Goal: Information Seeking & Learning: Learn about a topic

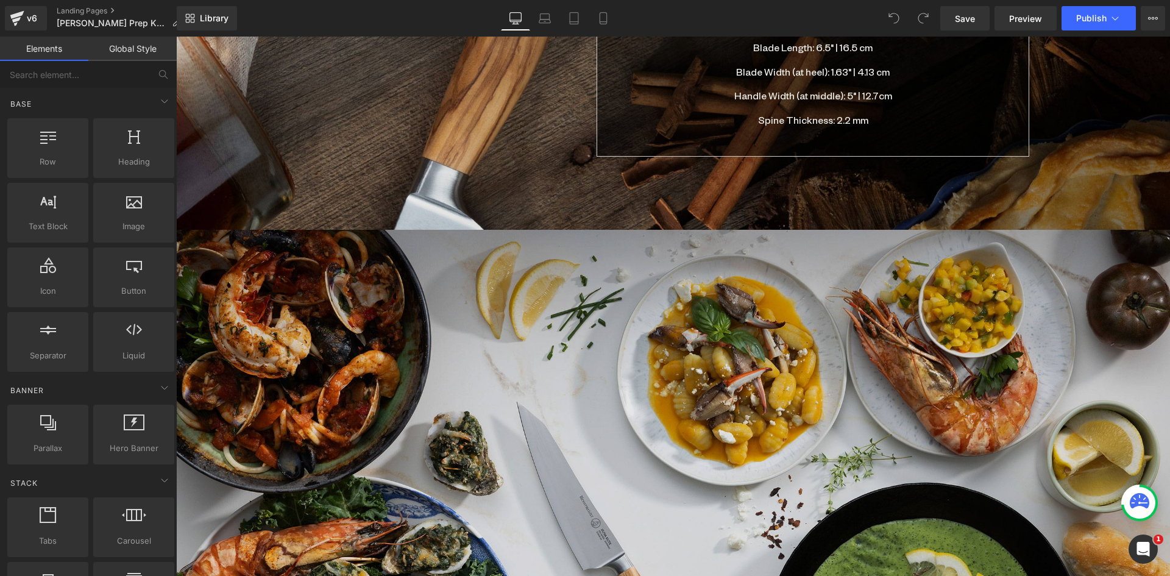
scroll to position [1951, 0]
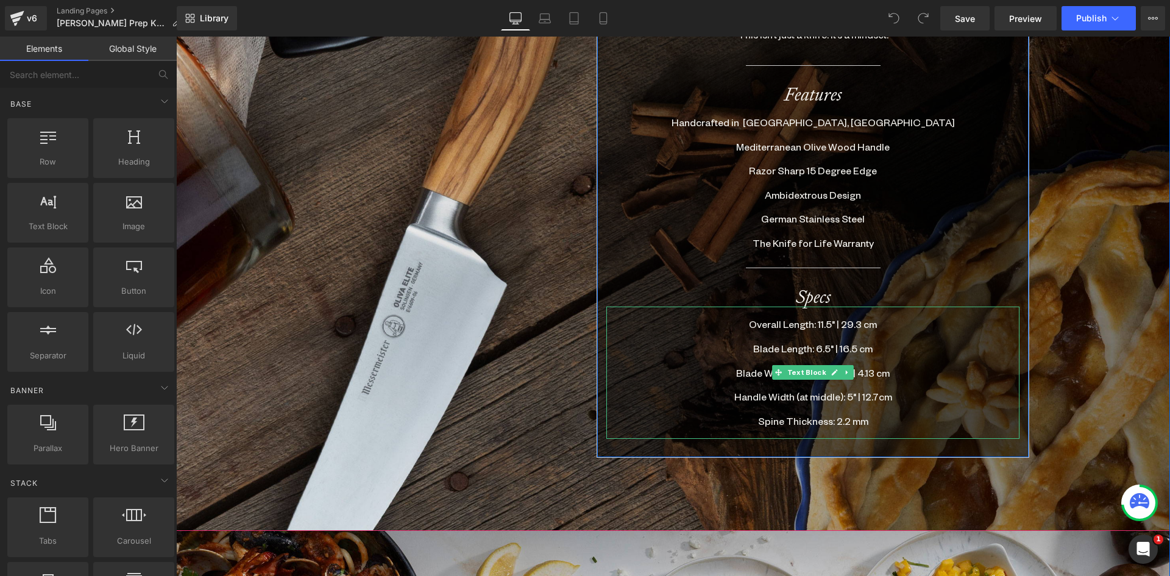
click at [875, 379] on p at bounding box center [813, 385] width 413 height 12
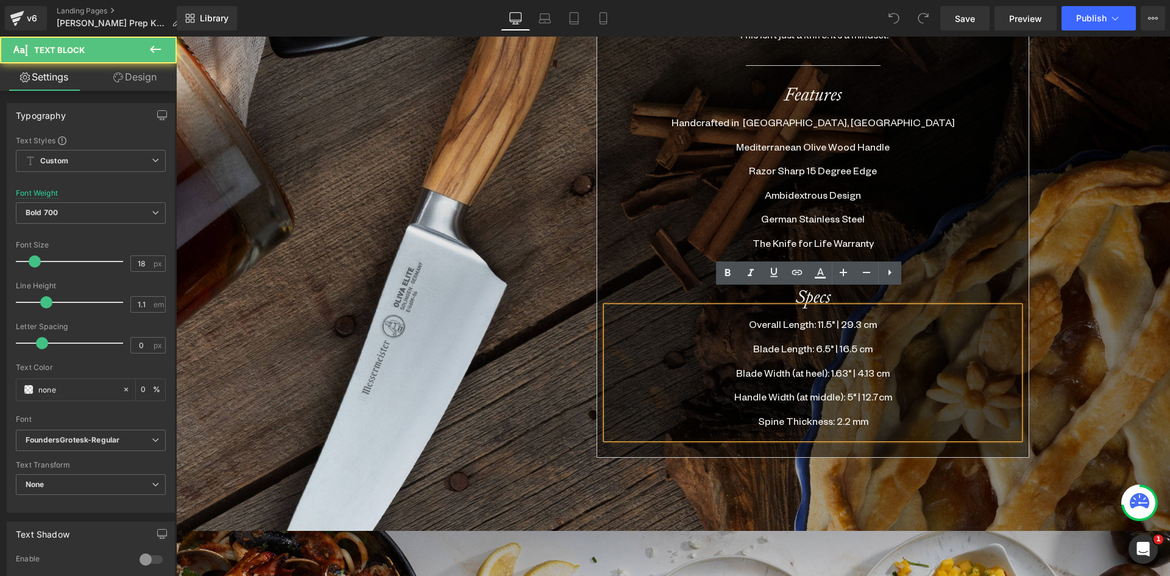
click at [847, 390] on span "Handle Width (at middle): 5" | 12.7cm" at bounding box center [814, 396] width 158 height 13
drag, startPoint x: 793, startPoint y: 382, endPoint x: 766, endPoint y: 377, distance: 26.6
click at [766, 390] on span "Handle Width (at middle): 5" | 12.7cm" at bounding box center [814, 396] width 158 height 13
click at [958, 446] on div "Your Ultimate Go-To Knife Heading Designed for those who lead with intention, T…" at bounding box center [795, 118] width 488 height 691
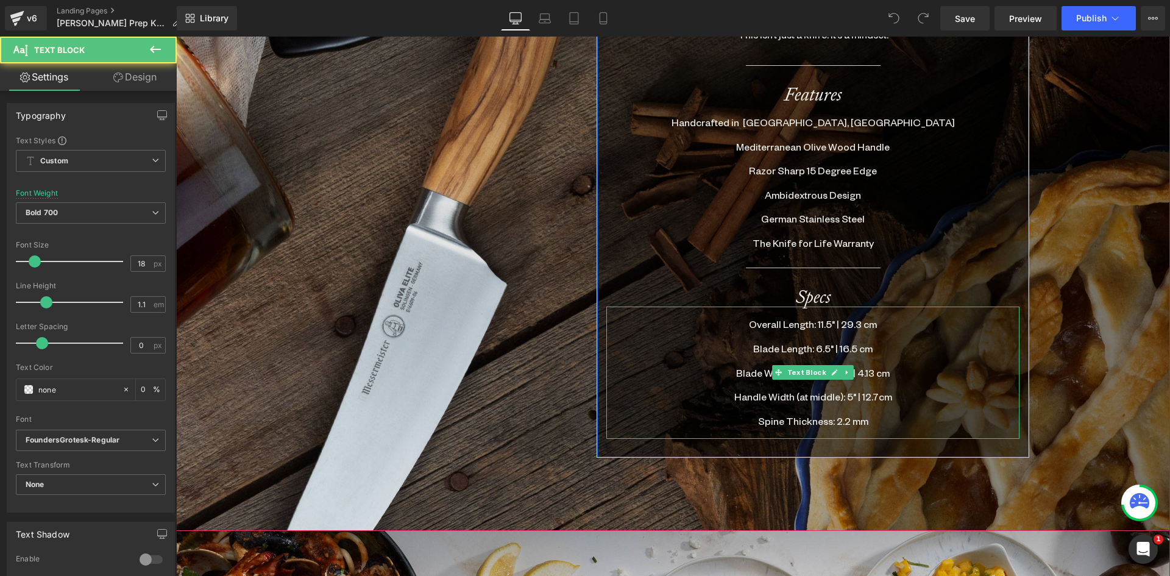
click at [936, 391] on p "Handle Width (at middle): 5" | 12.7cm" at bounding box center [813, 397] width 413 height 12
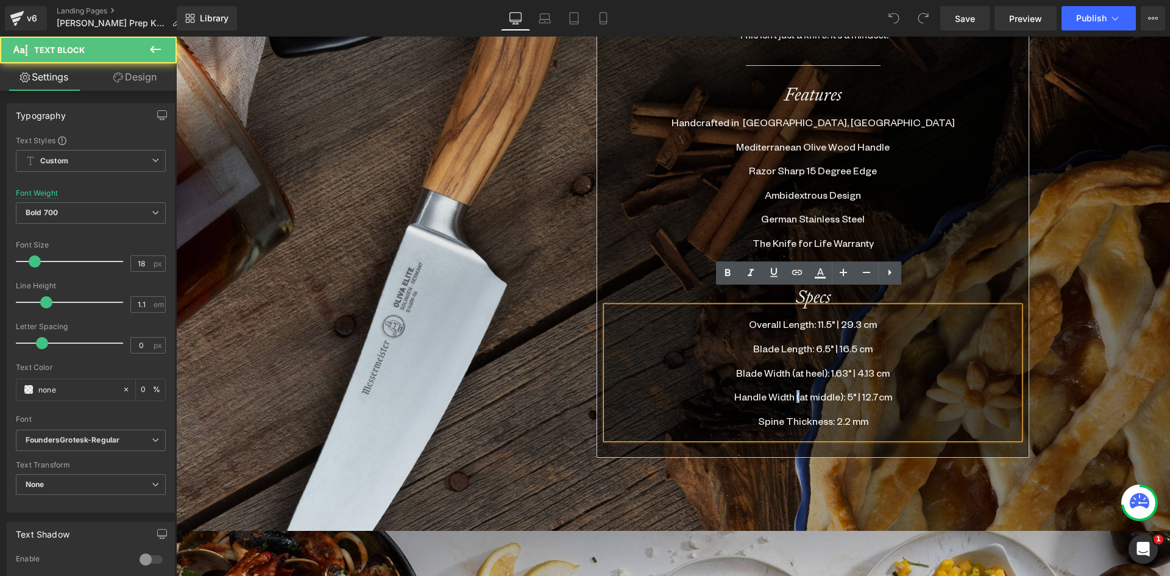
click at [791, 390] on span "Handle Width (at middle): 5" | 12.7cm" at bounding box center [814, 396] width 158 height 13
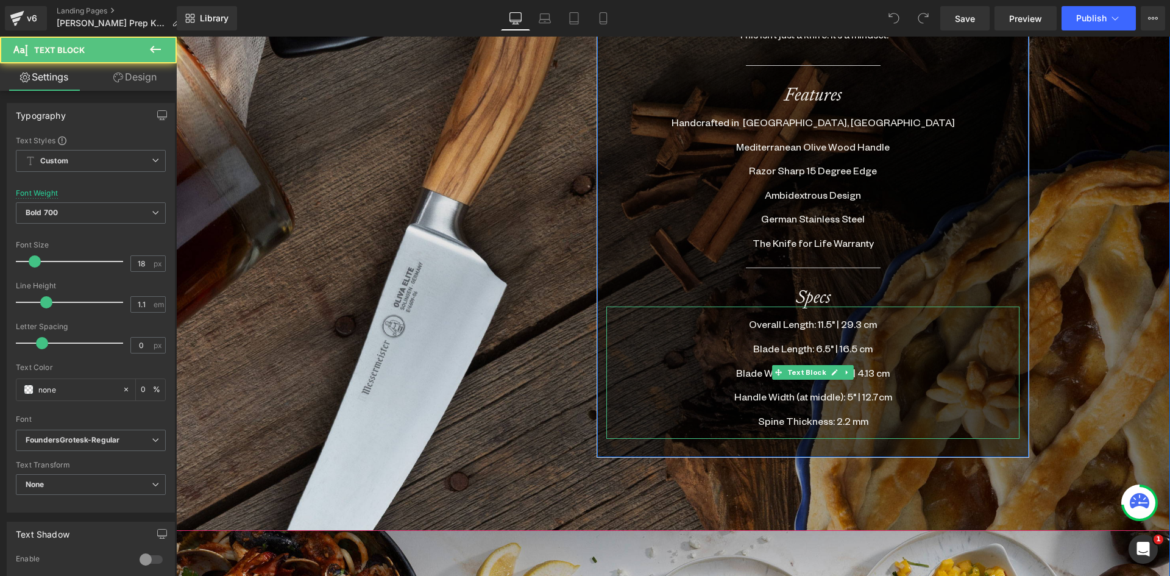
click at [869, 379] on p at bounding box center [813, 385] width 413 height 12
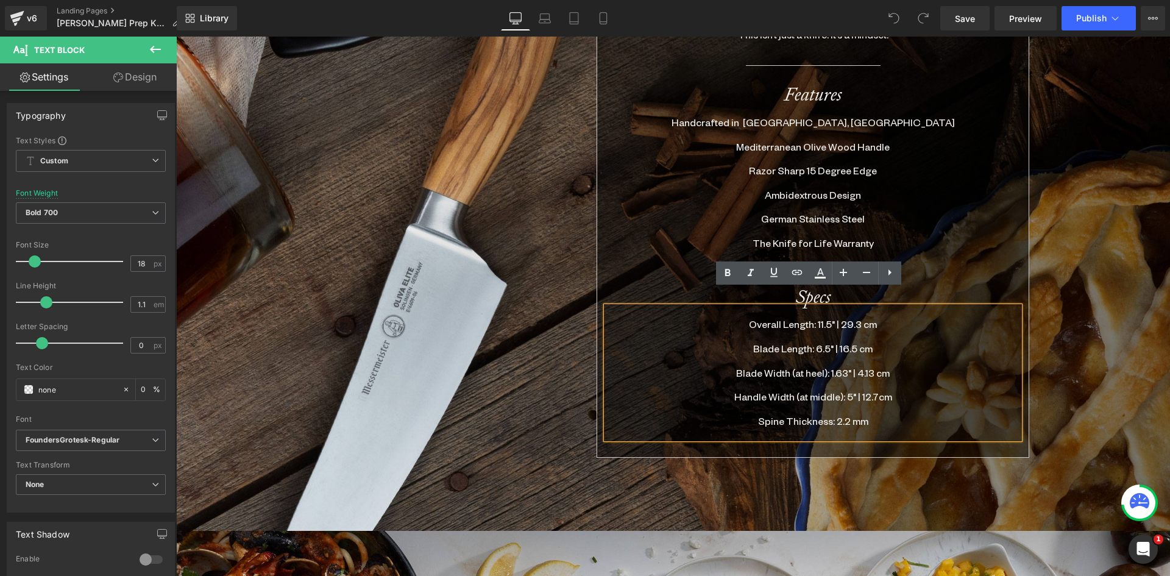
click at [796, 366] on span "Blade Width (at heel): 1.63" | 4.13 cm" at bounding box center [813, 372] width 154 height 13
click at [782, 390] on span "Handle Width (at middle): 5" | 12.7cm" at bounding box center [814, 396] width 158 height 13
click at [792, 390] on span "Handle Width (at middle): 5" | 12.7cm" at bounding box center [814, 396] width 158 height 13
click at [788, 390] on span "Handle Width (at middle): 5" | 12.7cm" at bounding box center [814, 396] width 158 height 13
drag, startPoint x: 788, startPoint y: 380, endPoint x: 765, endPoint y: 380, distance: 23.2
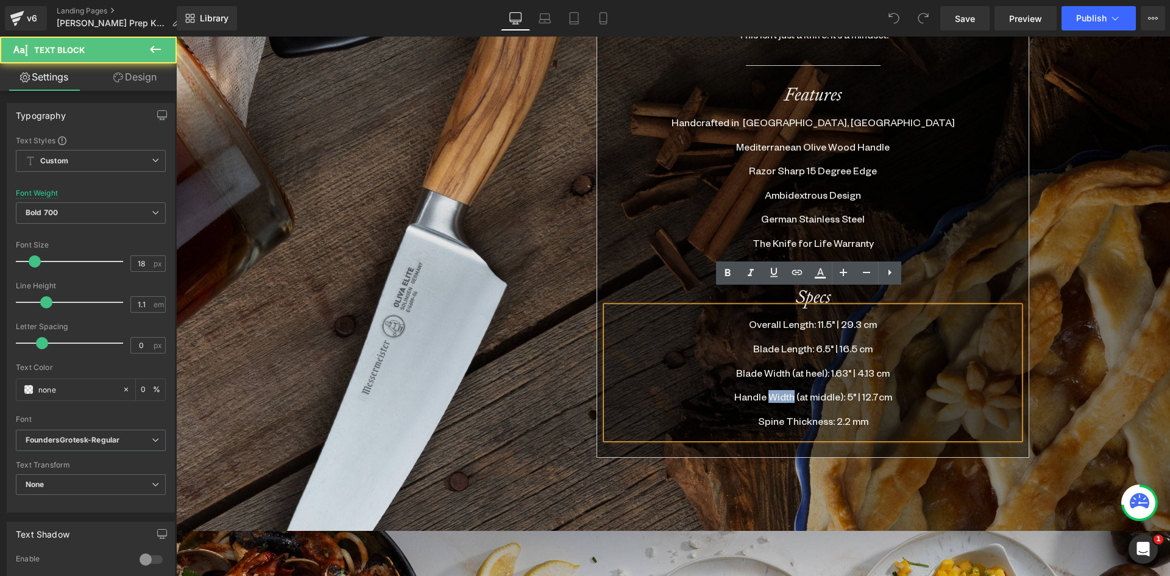
click at [765, 390] on span "Handle Width (at middle): 5" | 12.7cm" at bounding box center [814, 396] width 158 height 13
click at [840, 390] on span "Handle Length (at middle): 5" | 12.7cm" at bounding box center [813, 396] width 163 height 13
drag, startPoint x: 836, startPoint y: 379, endPoint x: 798, endPoint y: 379, distance: 38.4
click at [798, 390] on span "Handle Length (at middle): 5" | 12.7cm" at bounding box center [813, 396] width 163 height 13
click at [796, 390] on span "Handle Length (at middle): 5" | 12.7cm" at bounding box center [813, 396] width 163 height 13
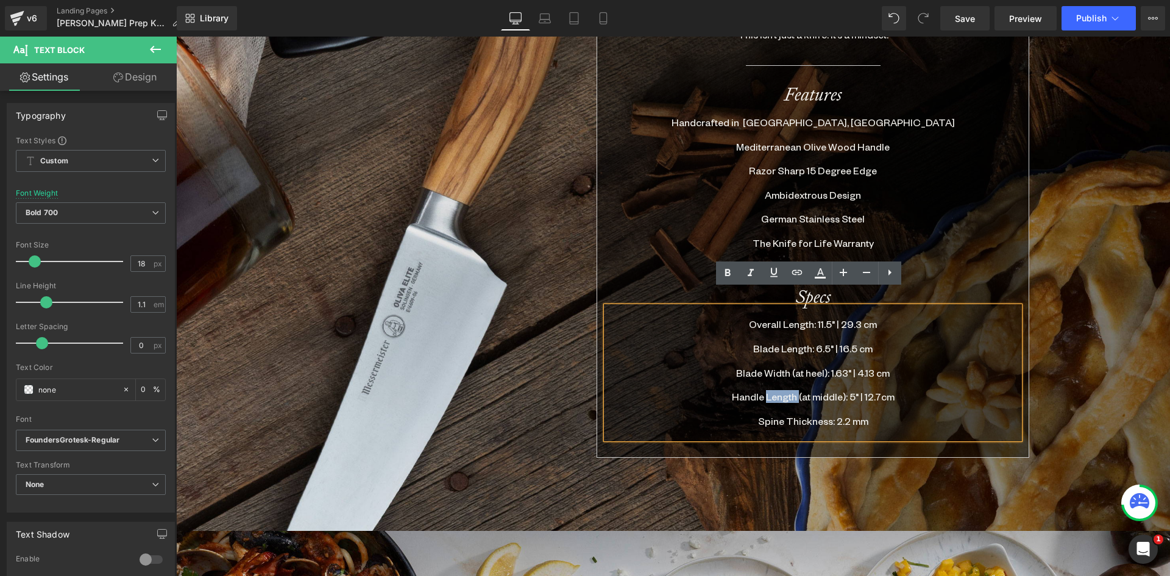
drag, startPoint x: 793, startPoint y: 379, endPoint x: 764, endPoint y: 377, distance: 28.7
click at [764, 390] on span "Handle Length (at middle): 5" | 12.7cm" at bounding box center [813, 396] width 163 height 13
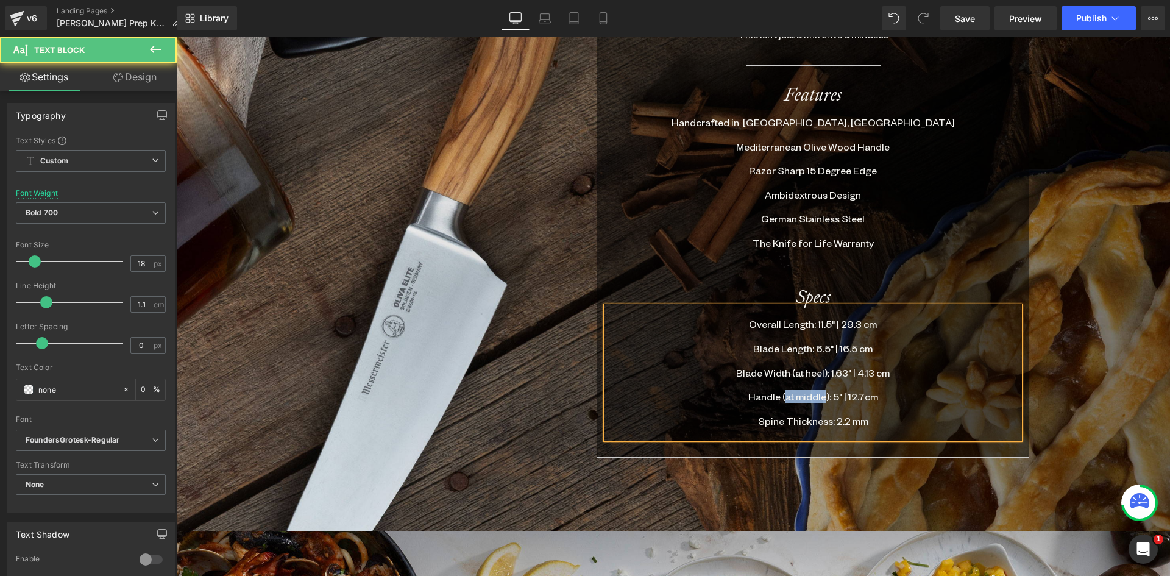
drag, startPoint x: 821, startPoint y: 378, endPoint x: 783, endPoint y: 376, distance: 38.4
click at [783, 390] on span "Handle (at middle): 5" | 12.7cm" at bounding box center [814, 396] width 130 height 13
click at [849, 390] on span "Handle (including bolster): 5" | 12.7cm" at bounding box center [814, 396] width 164 height 13
drag, startPoint x: 878, startPoint y: 379, endPoint x: 864, endPoint y: 378, distance: 14.0
click at [864, 390] on span "Handle (including bolster): 5.5" | 12.7cm" at bounding box center [813, 396] width 172 height 13
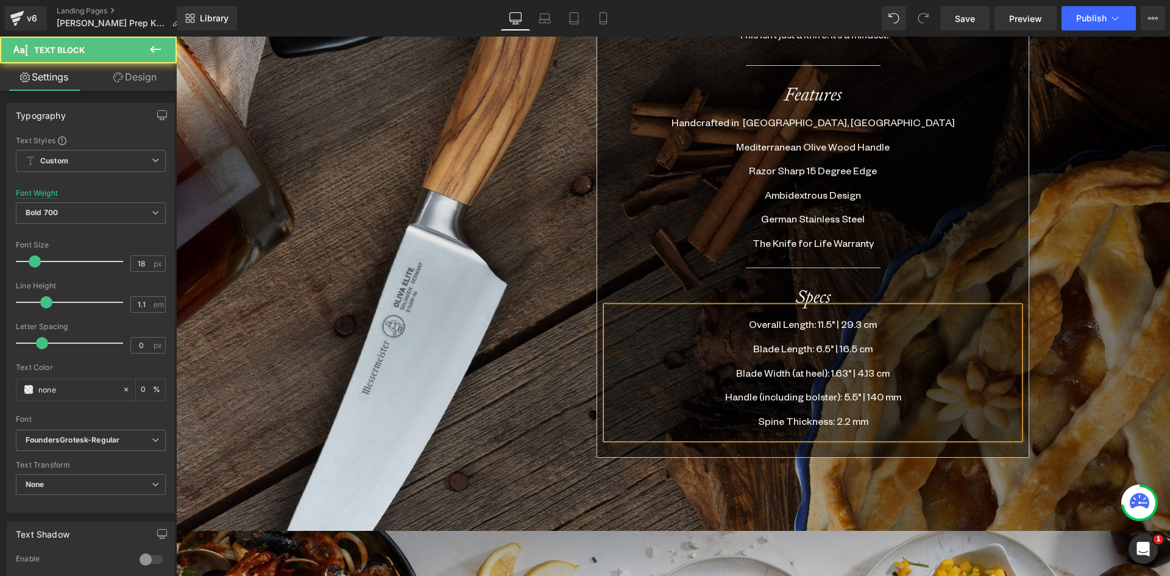
click at [823, 366] on span "Blade Width (at heel): 1.63" | 4.13 cm" at bounding box center [813, 372] width 154 height 13
click at [840, 366] on span "Blade Width (at heel): 1.63" | 4.13 cm" at bounding box center [813, 372] width 154 height 13
drag, startPoint x: 850, startPoint y: 329, endPoint x: 838, endPoint y: 327, distance: 11.7
click at [838, 342] on span "Blade Length: 6.5" | 16.5 cm" at bounding box center [812, 348] width 119 height 13
drag, startPoint x: 867, startPoint y: 357, endPoint x: 859, endPoint y: 355, distance: 8.6
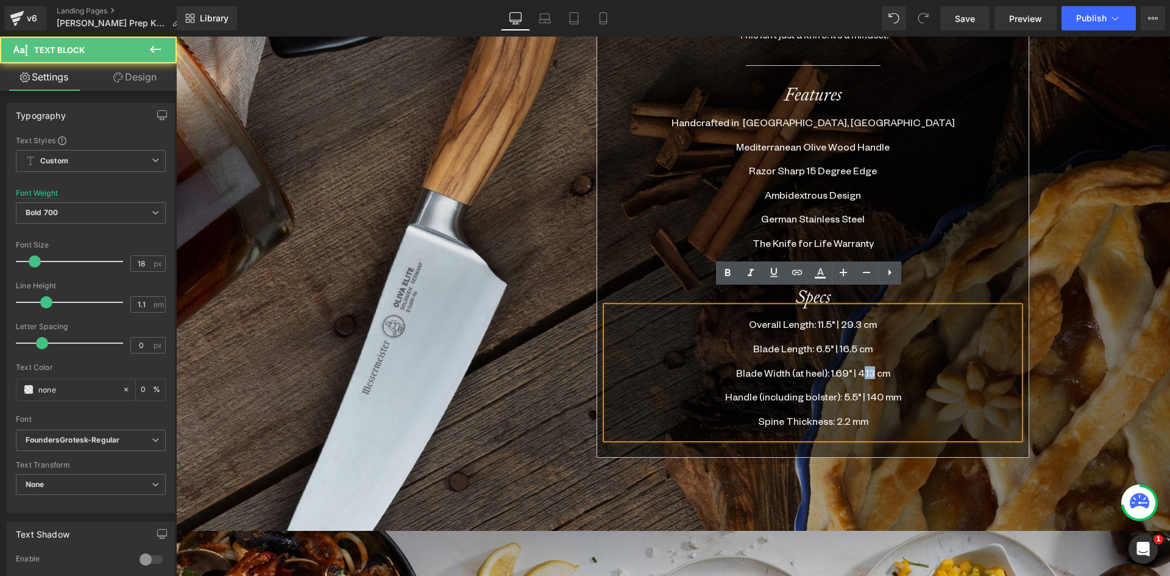
click at [859, 366] on span "Blade Width (at heel): 1.69" | 4.13 cm" at bounding box center [813, 372] width 154 height 13
click at [875, 366] on span "Blade Width (at heel): 1.69" | 43 cm" at bounding box center [813, 372] width 150 height 13
click at [857, 342] on span "Blade Length: 6.5" | 16.5 cm" at bounding box center [812, 348] width 119 height 13
click at [858, 318] on span "Overall Length: 11.5" | 29.3 cm" at bounding box center [813, 324] width 128 height 13
click at [899, 391] on p "Handle (including bolster): 5.5" | 140 mm" at bounding box center [813, 397] width 413 height 12
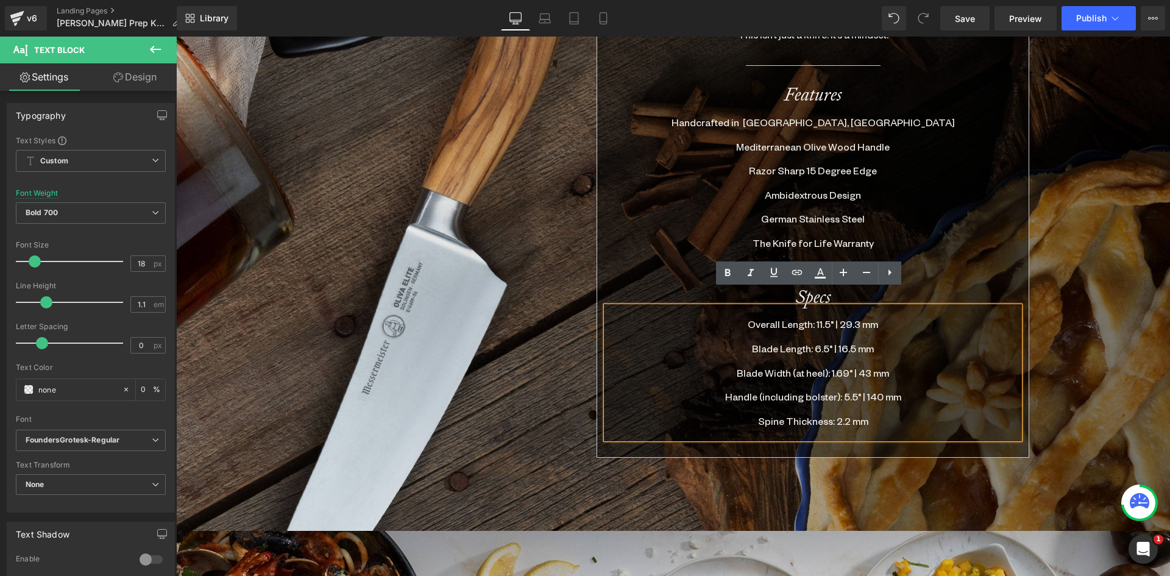
click at [917, 355] on p at bounding box center [813, 361] width 413 height 12
drag, startPoint x: 825, startPoint y: 305, endPoint x: 813, endPoint y: 307, distance: 11.7
click at [813, 318] on span "Overall Length: 11.5" | 29.3 mm" at bounding box center [813, 324] width 130 height 13
drag, startPoint x: 850, startPoint y: 307, endPoint x: 836, endPoint y: 305, distance: 14.7
click at [836, 318] on span "Overall Length: 12" | 29.3 mm" at bounding box center [813, 324] width 126 height 13
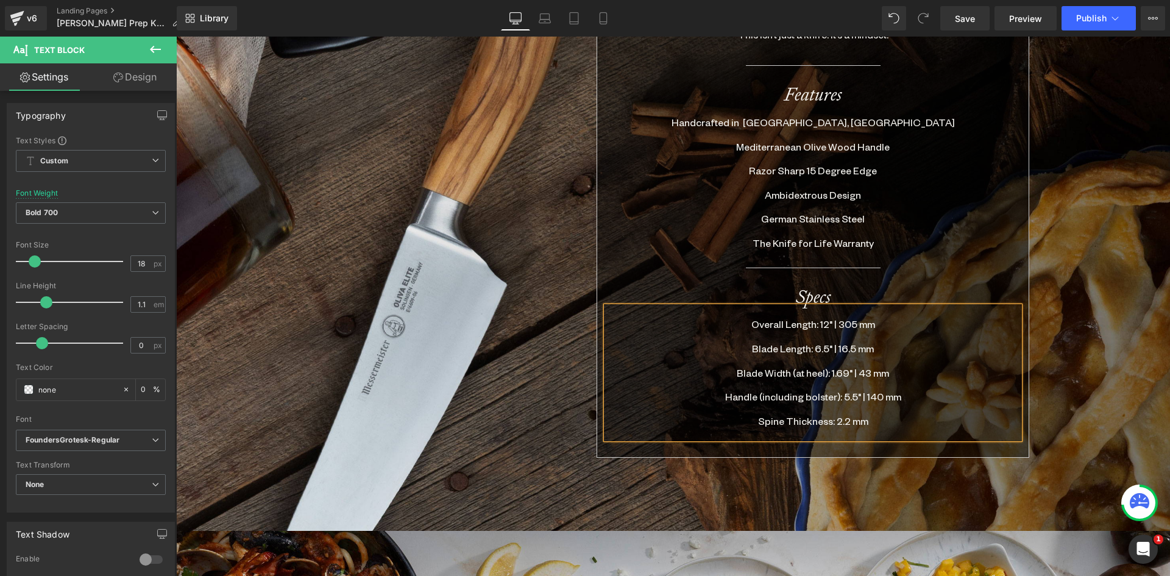
click at [819, 342] on span "Blade Length: 6.5" | 16.5 mm" at bounding box center [813, 348] width 122 height 13
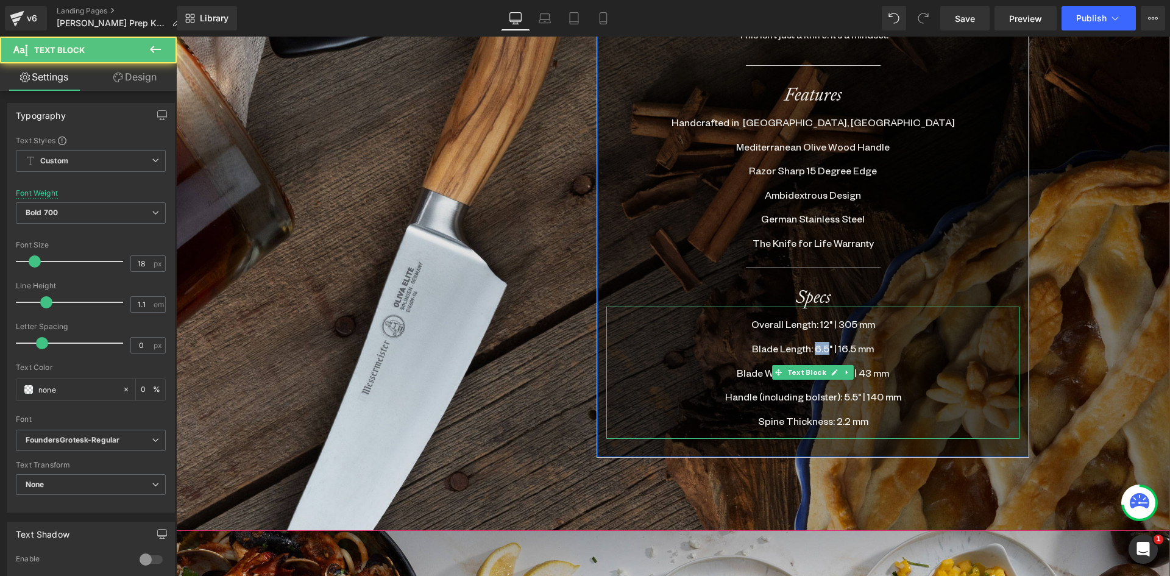
drag, startPoint x: 823, startPoint y: 330, endPoint x: 813, endPoint y: 330, distance: 9.8
click at [813, 342] on span "Blade Length: 6.5" | 16.5 mm" at bounding box center [813, 348] width 122 height 13
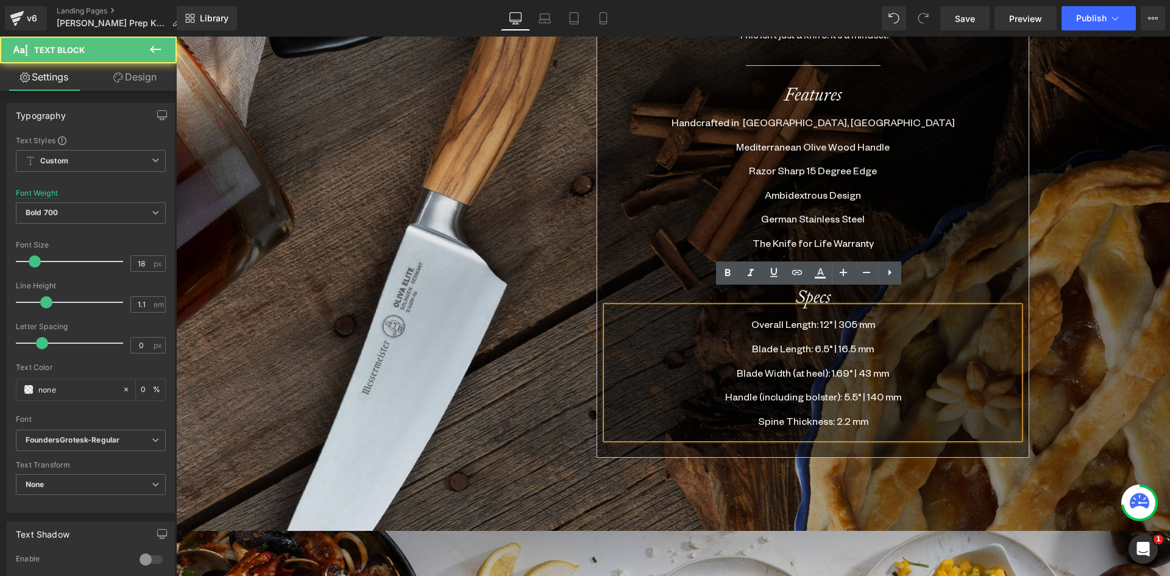
click at [700, 355] on p at bounding box center [813, 361] width 413 height 12
click at [805, 366] on span "Blade Width (at heel): 1.69" | 43 mm" at bounding box center [813, 372] width 152 height 13
click at [836, 366] on span "Blade Width (at heel): 1.69" | 43 mm" at bounding box center [813, 372] width 152 height 13
click at [841, 366] on span "Blade Width (at heel): 1.69" | 43 mm" at bounding box center [813, 372] width 152 height 13
drag, startPoint x: 842, startPoint y: 355, endPoint x: 828, endPoint y: 355, distance: 14.0
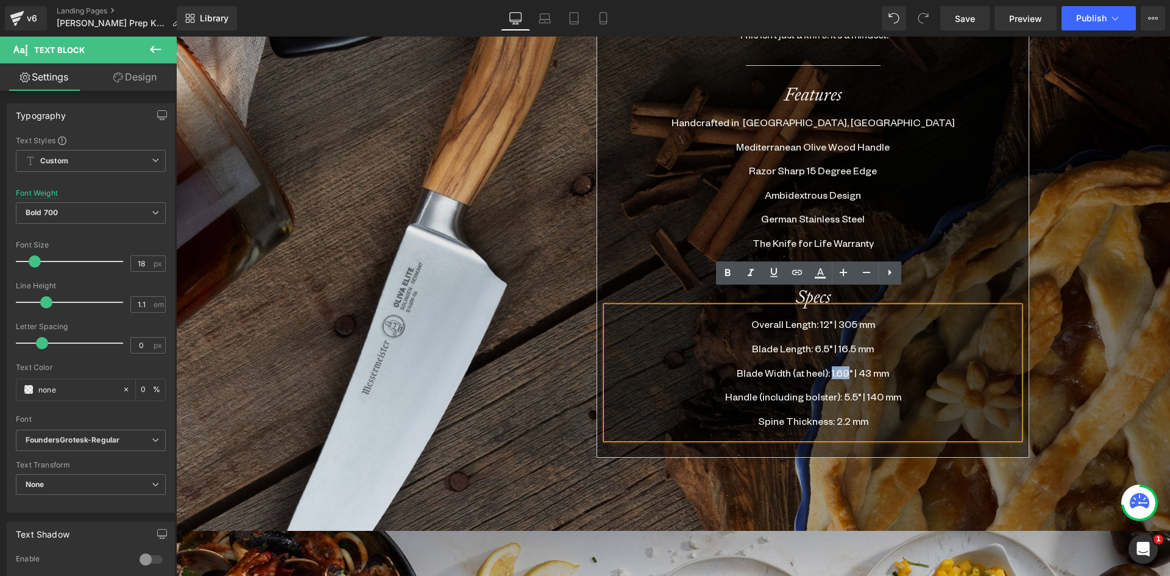
click at [828, 366] on span "Blade Width (at heel): 1.69" | 43 mm" at bounding box center [813, 372] width 152 height 13
click at [797, 330] on p at bounding box center [813, 336] width 413 height 12
click at [796, 342] on span "Blade Length: 6.5" | 16.5 mm" at bounding box center [813, 348] width 122 height 13
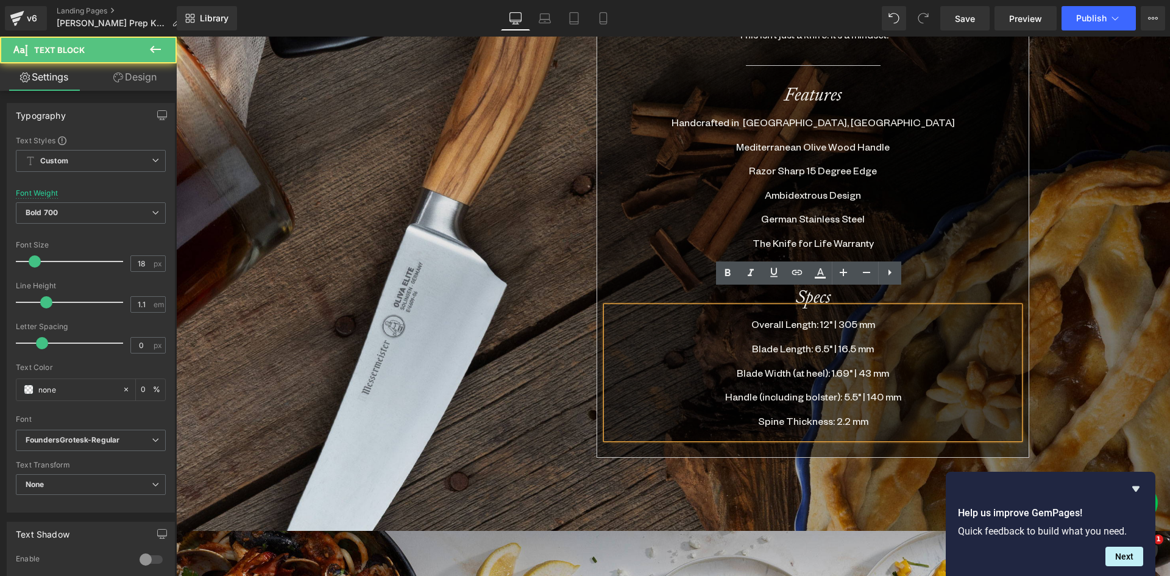
click at [864, 366] on span "Blade Width (at heel): 1.69" | 43 mm" at bounding box center [813, 372] width 152 height 13
click at [841, 342] on span "Blade Length: 6.5" | 16.5 mm" at bounding box center [813, 348] width 122 height 13
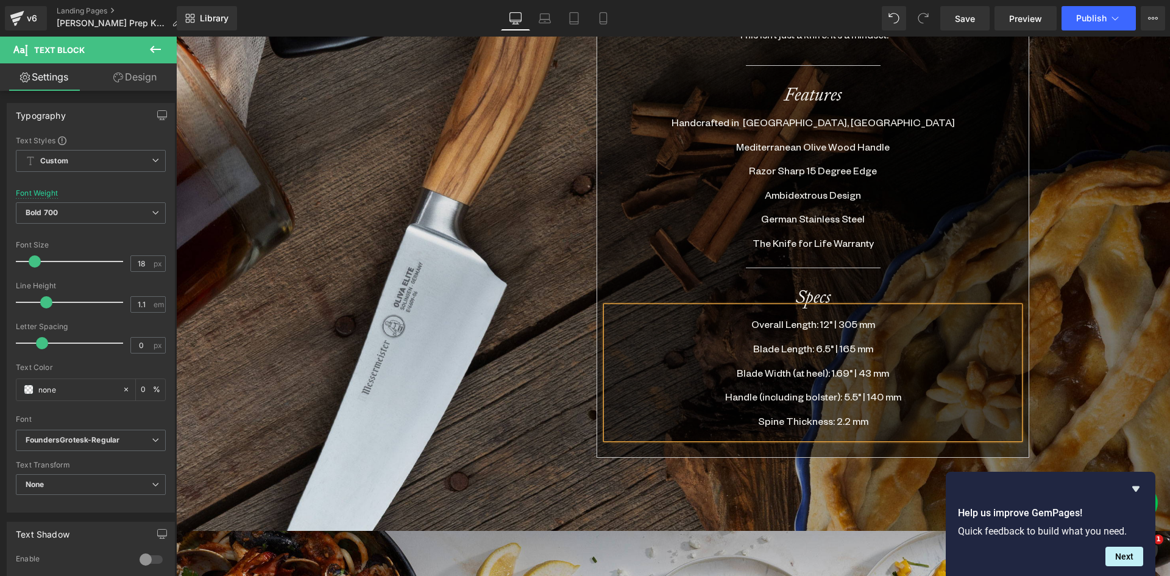
click at [851, 379] on p at bounding box center [813, 385] width 413 height 12
click at [838, 415] on span "Spine Thickness: 2.2 mm" at bounding box center [813, 421] width 110 height 13
